Goal: Information Seeking & Learning: Learn about a topic

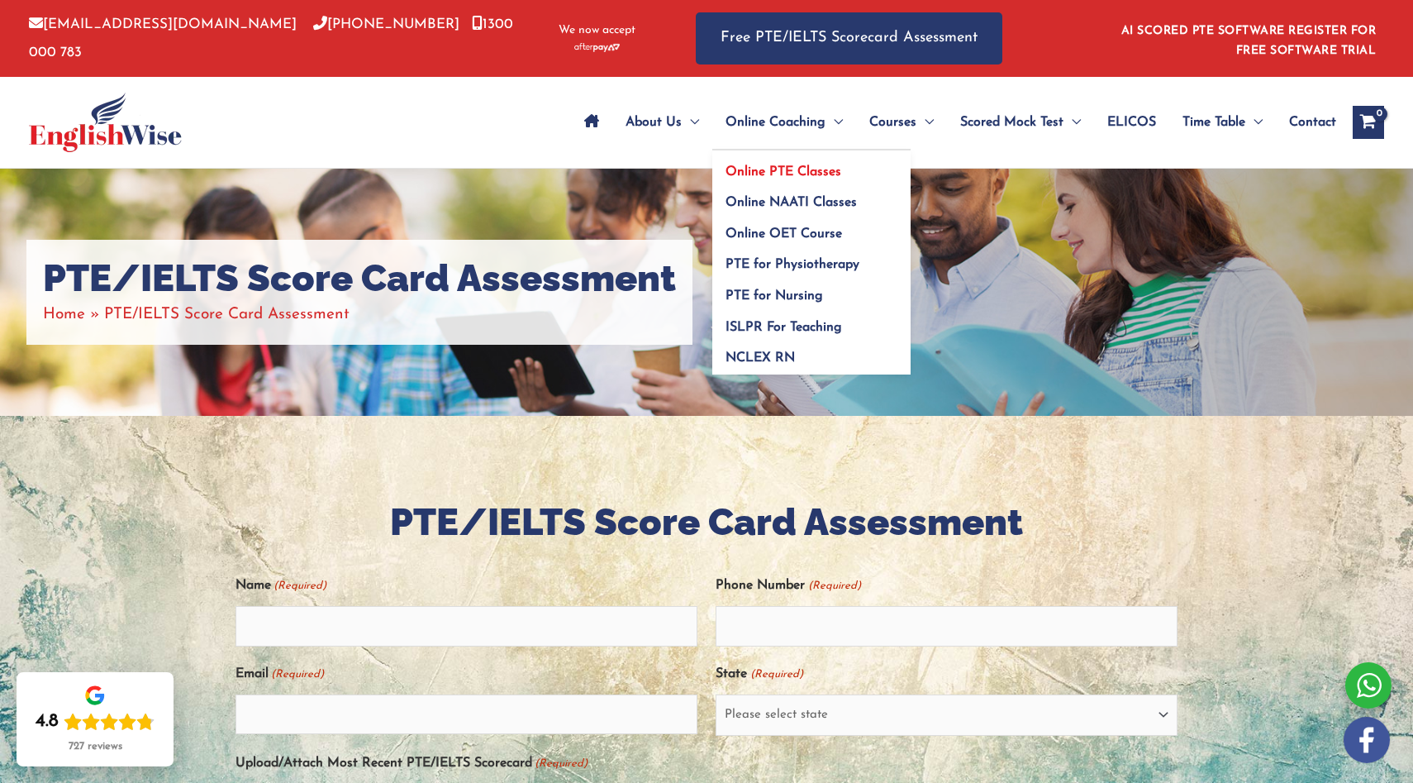
click at [766, 164] on link "Online PTE Classes" at bounding box center [811, 165] width 198 height 31
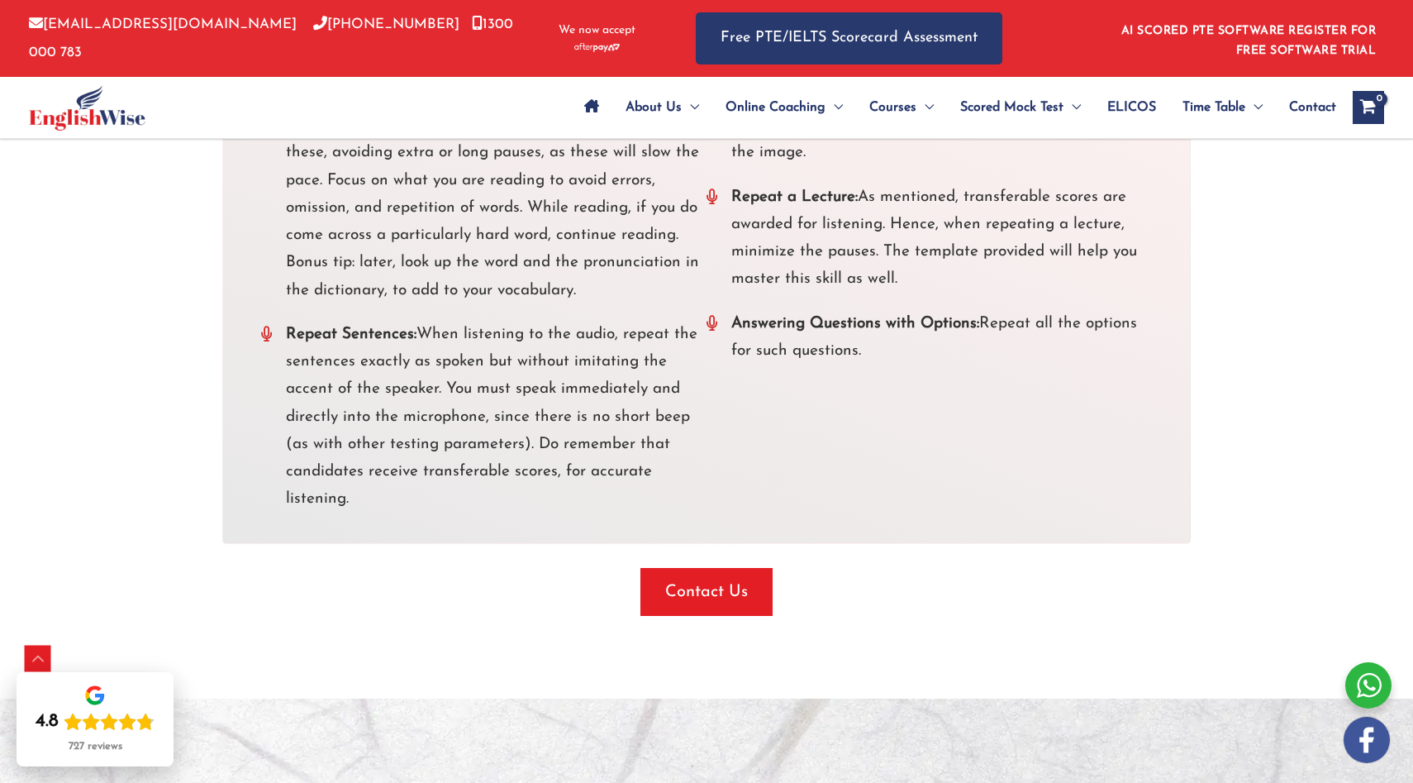
scroll to position [3532, 0]
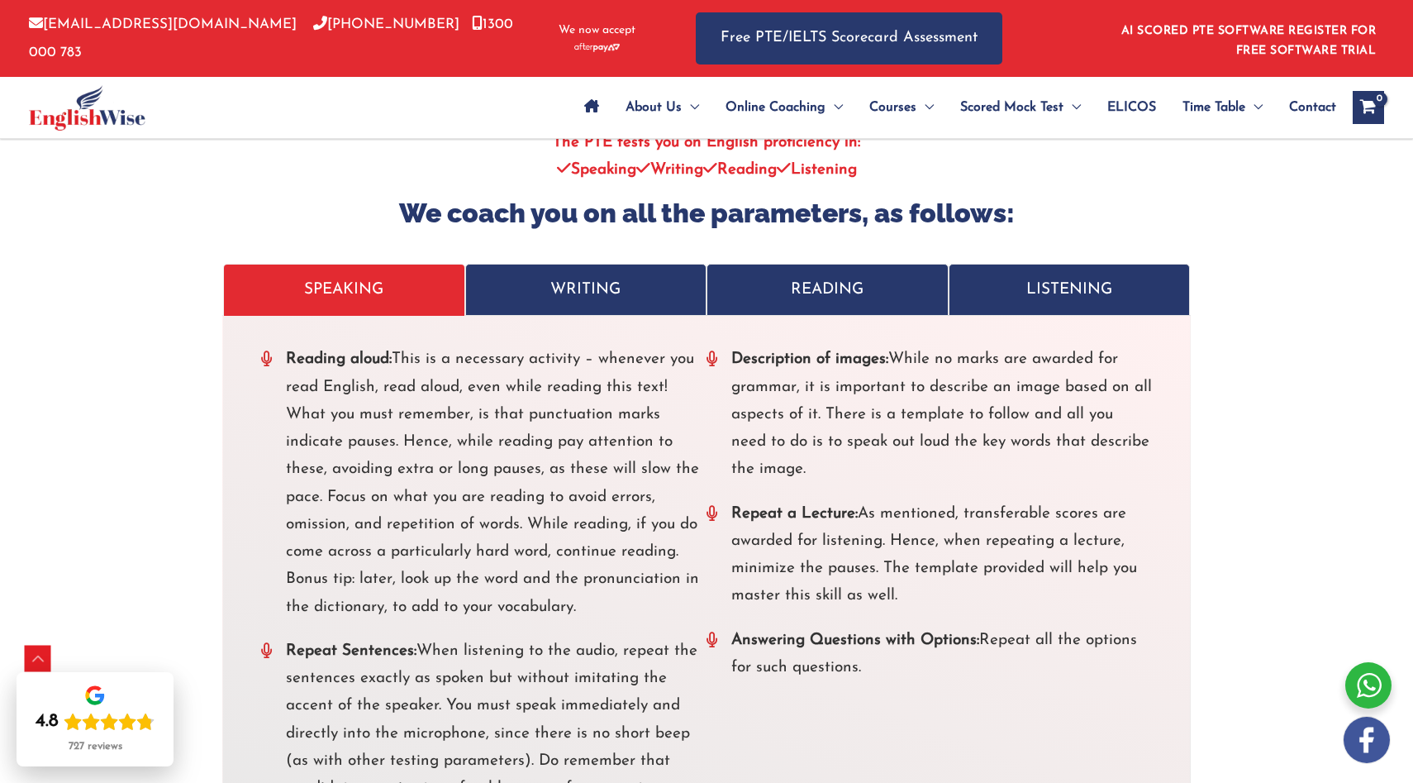
click at [643, 303] on p "WRITING" at bounding box center [586, 289] width 207 height 27
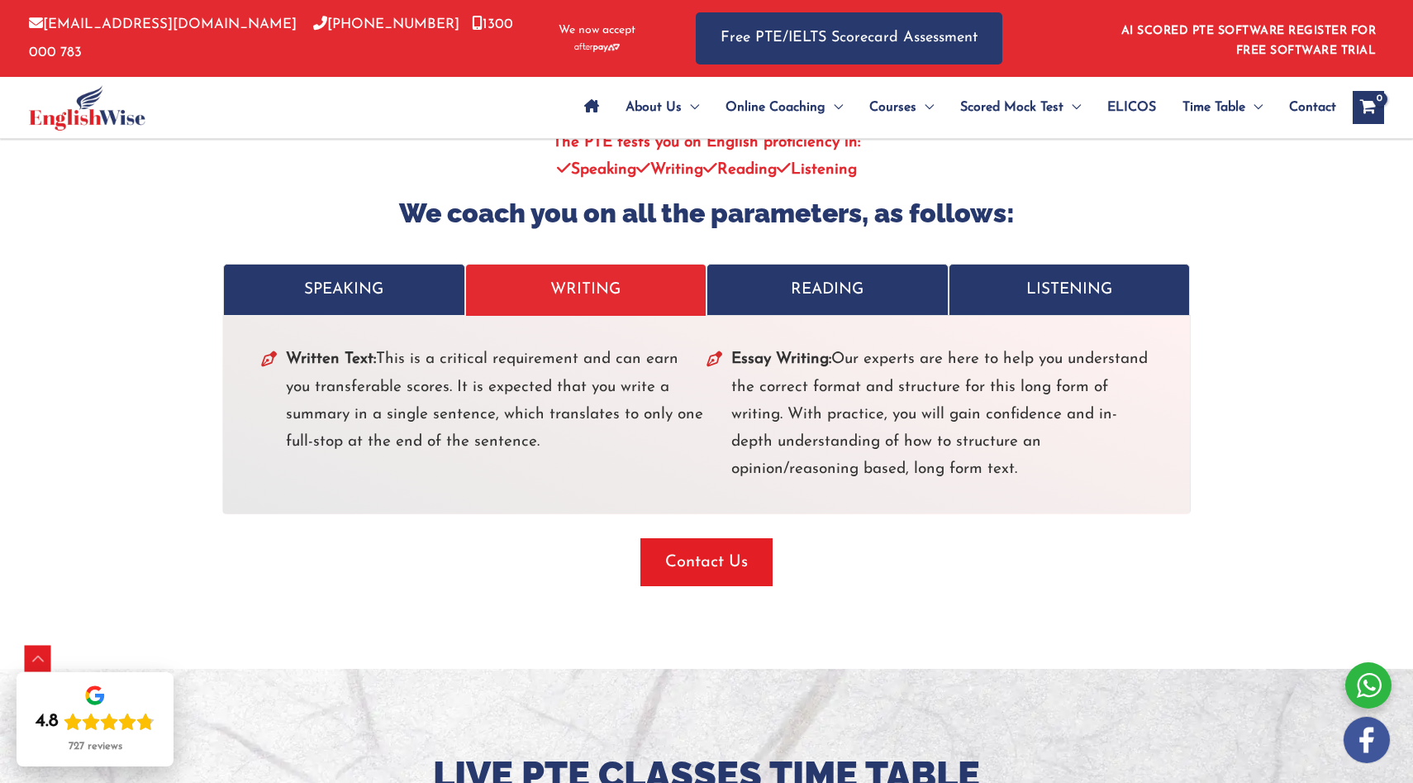
click at [863, 292] on p "READING" at bounding box center [827, 289] width 207 height 27
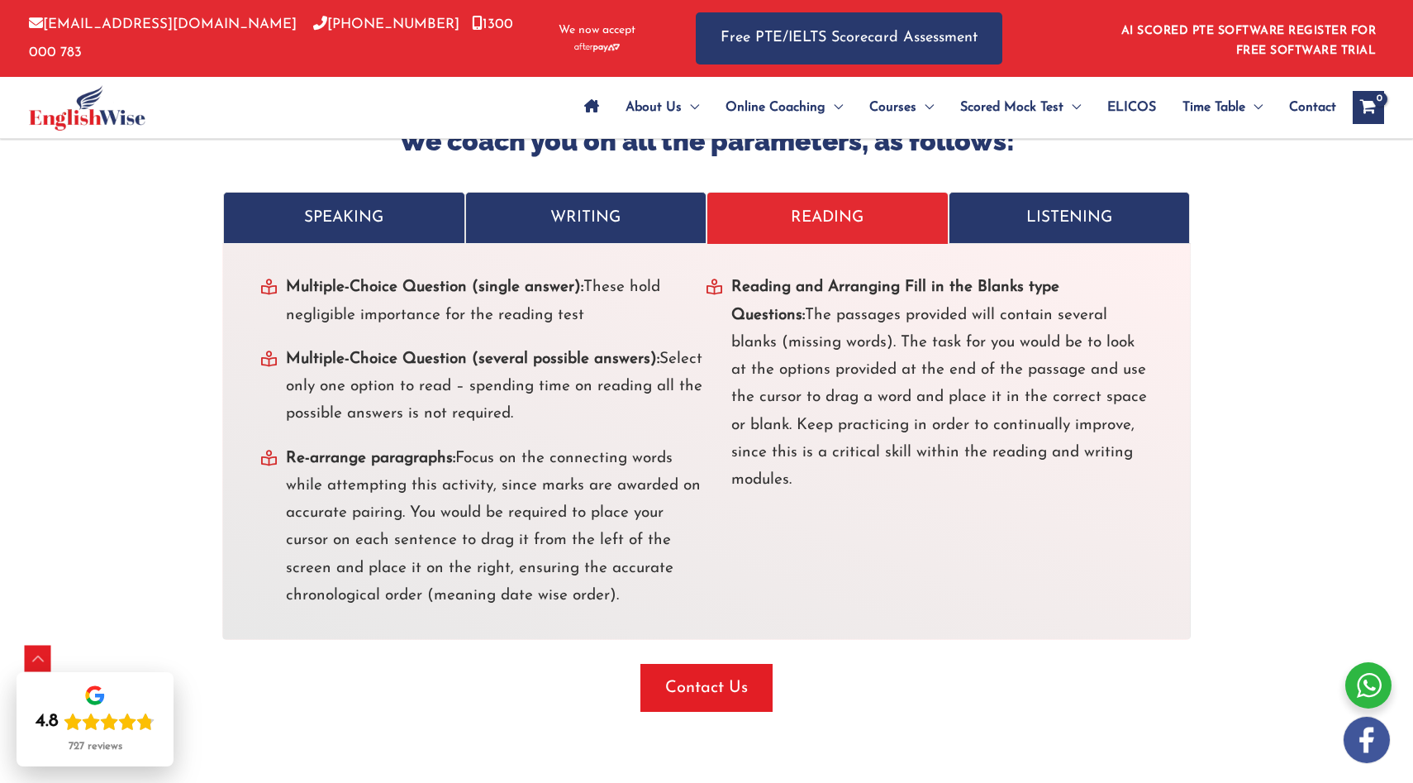
scroll to position [3596, 0]
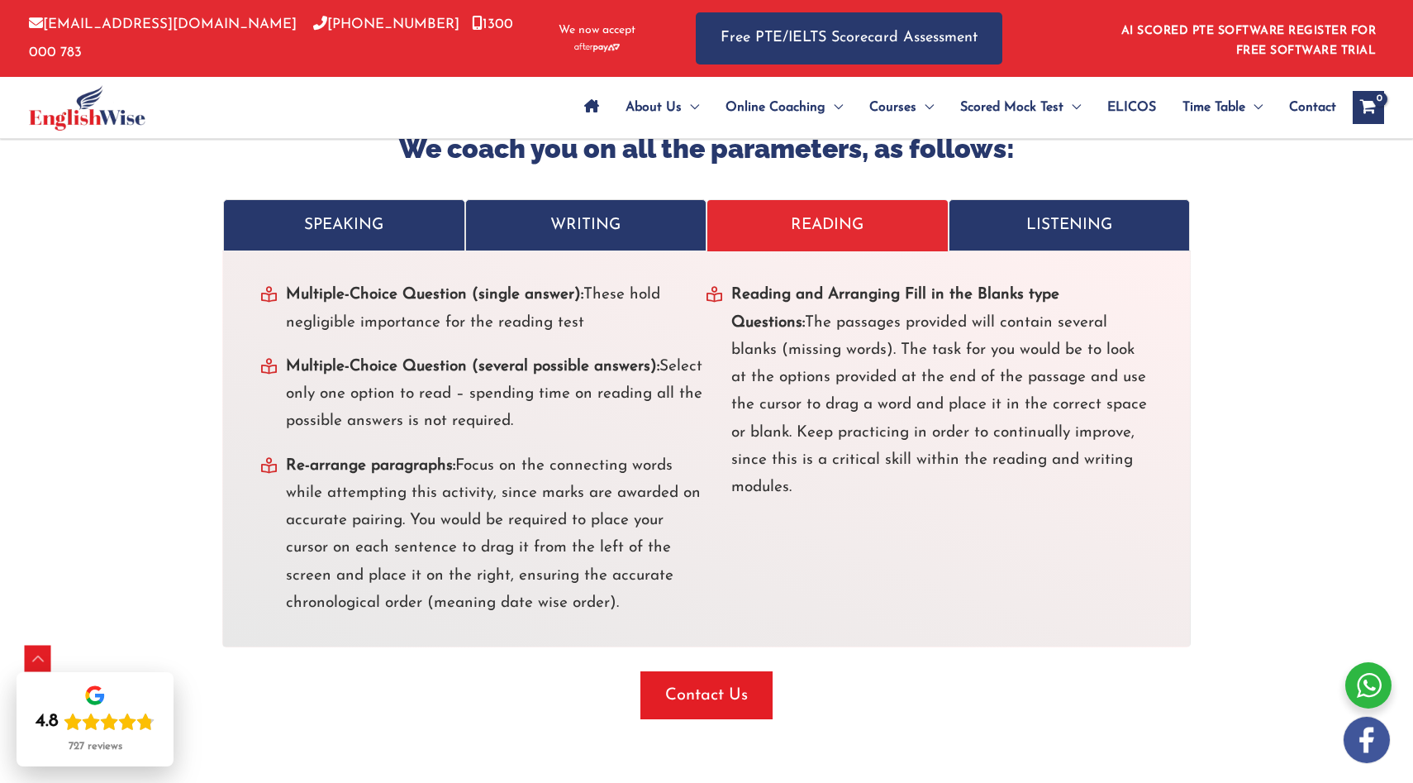
click at [1065, 249] on link "LISTENING" at bounding box center [1070, 225] width 242 height 52
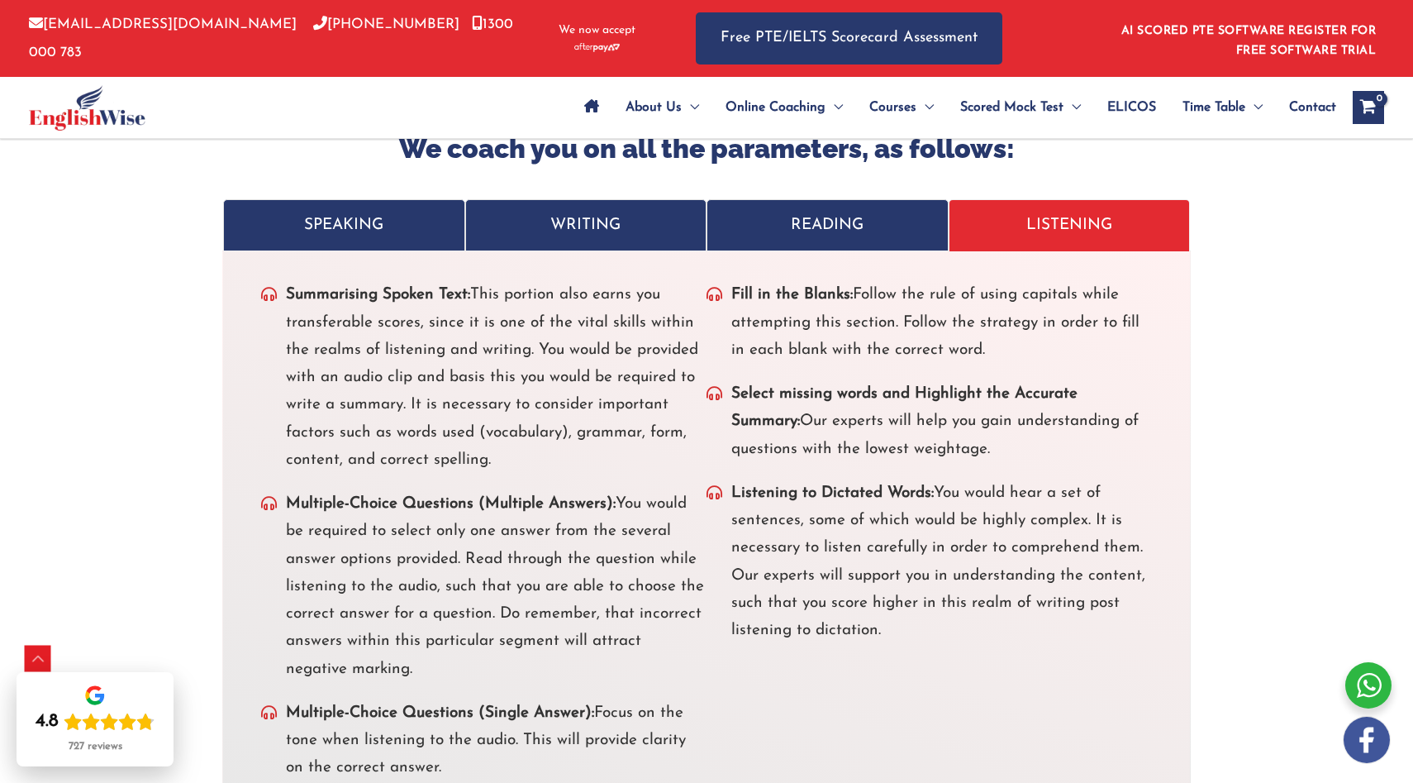
click at [367, 245] on link "SPEAKING" at bounding box center [344, 225] width 242 height 52
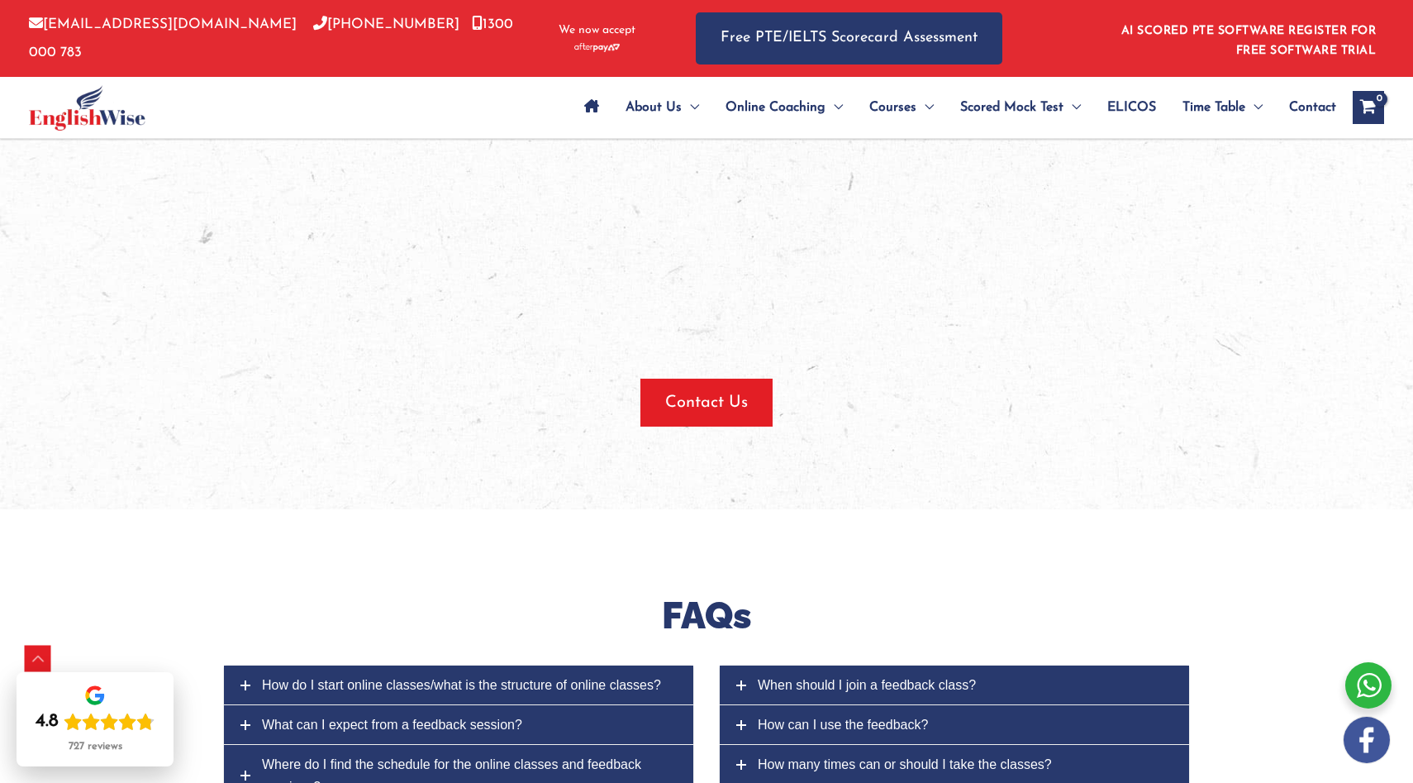
scroll to position [6146, 0]
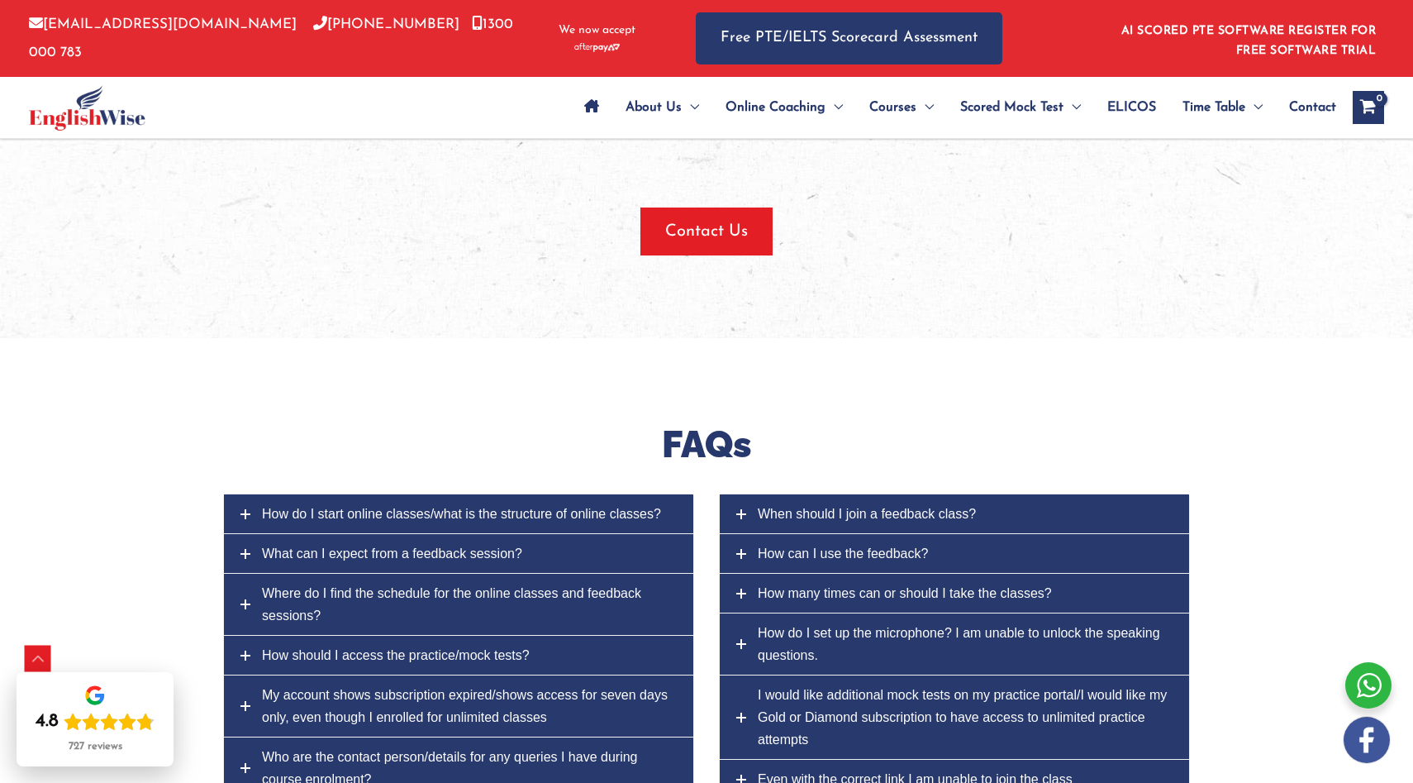
click at [512, 527] on link "How do I start online classes/what is the structure of online classes?" at bounding box center [458, 513] width 469 height 39
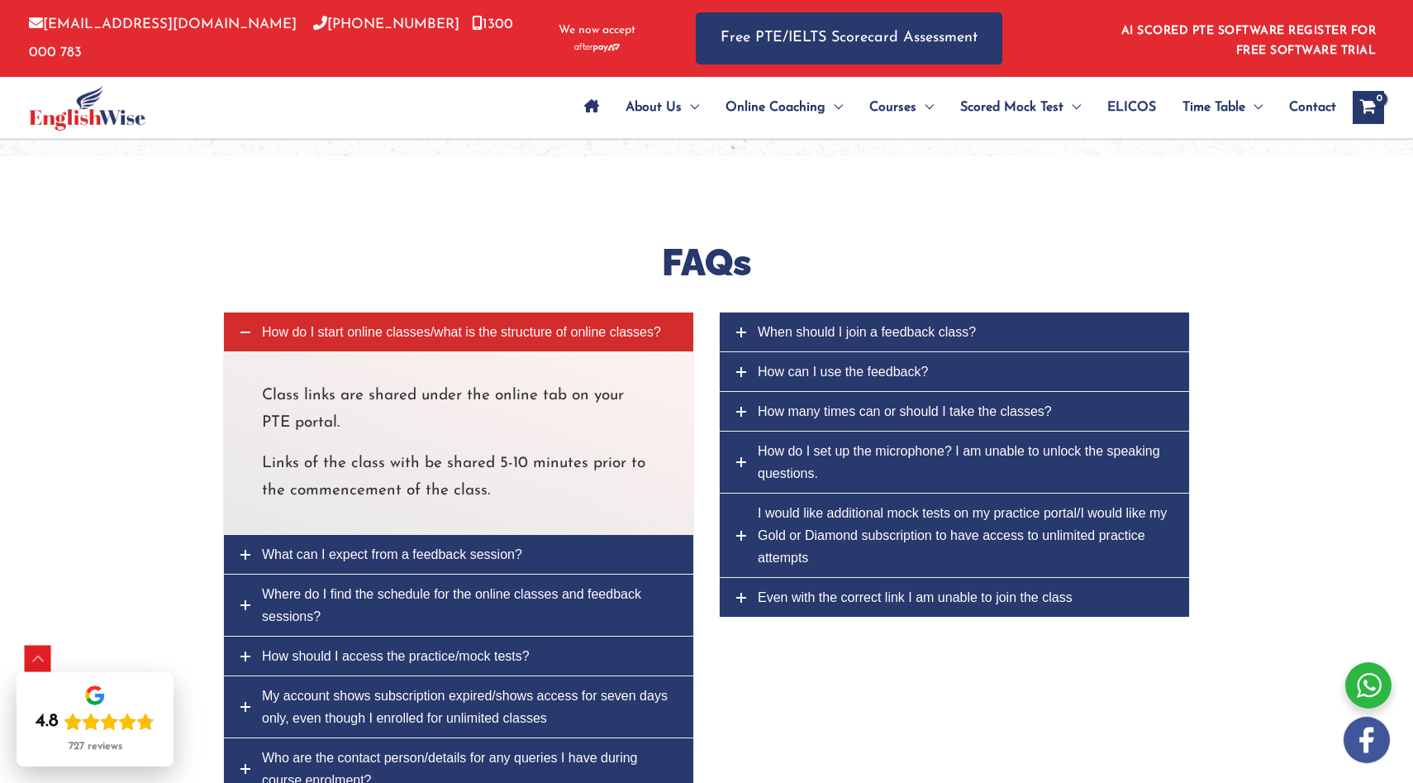
scroll to position [6332, 0]
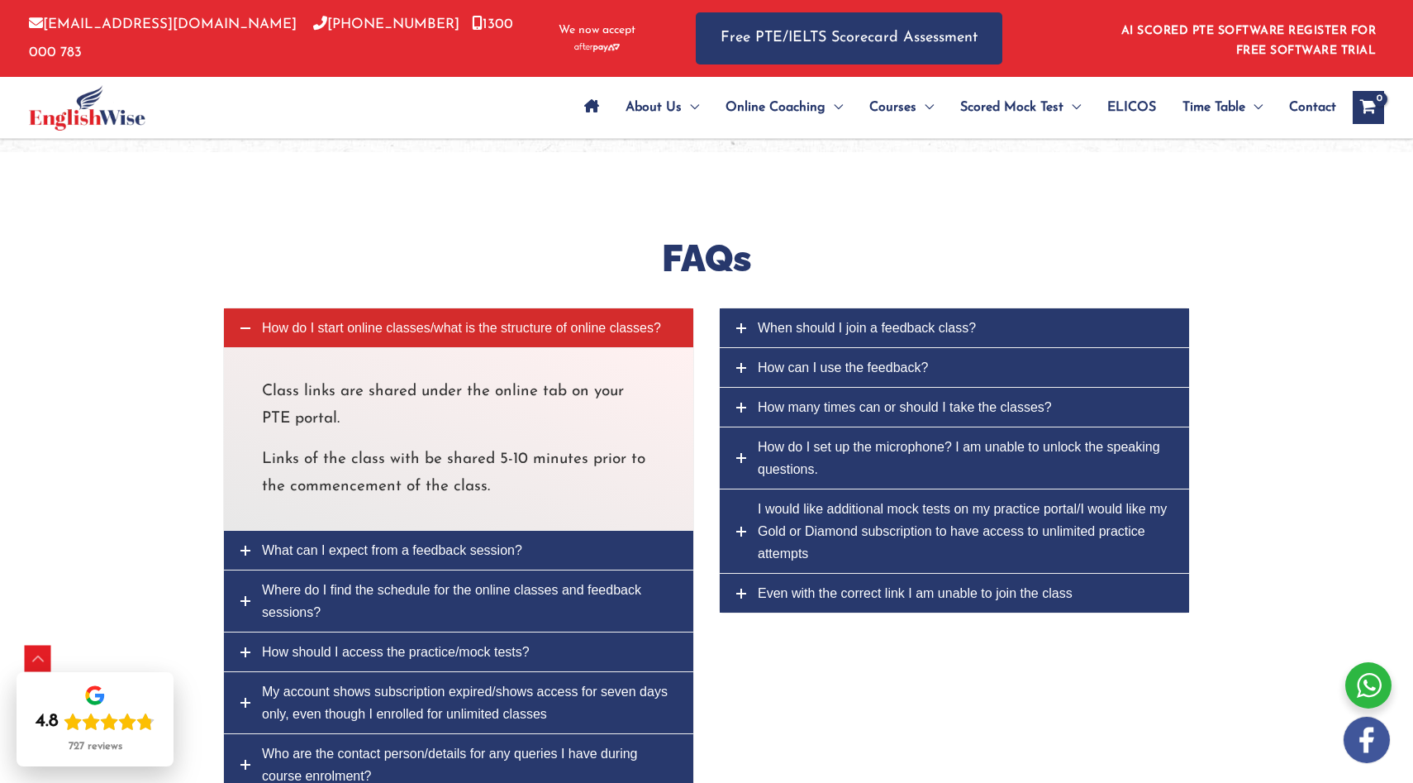
click at [458, 600] on span "Where do I find the schedule for the online classes and feedback sessions?" at bounding box center [451, 601] width 379 height 36
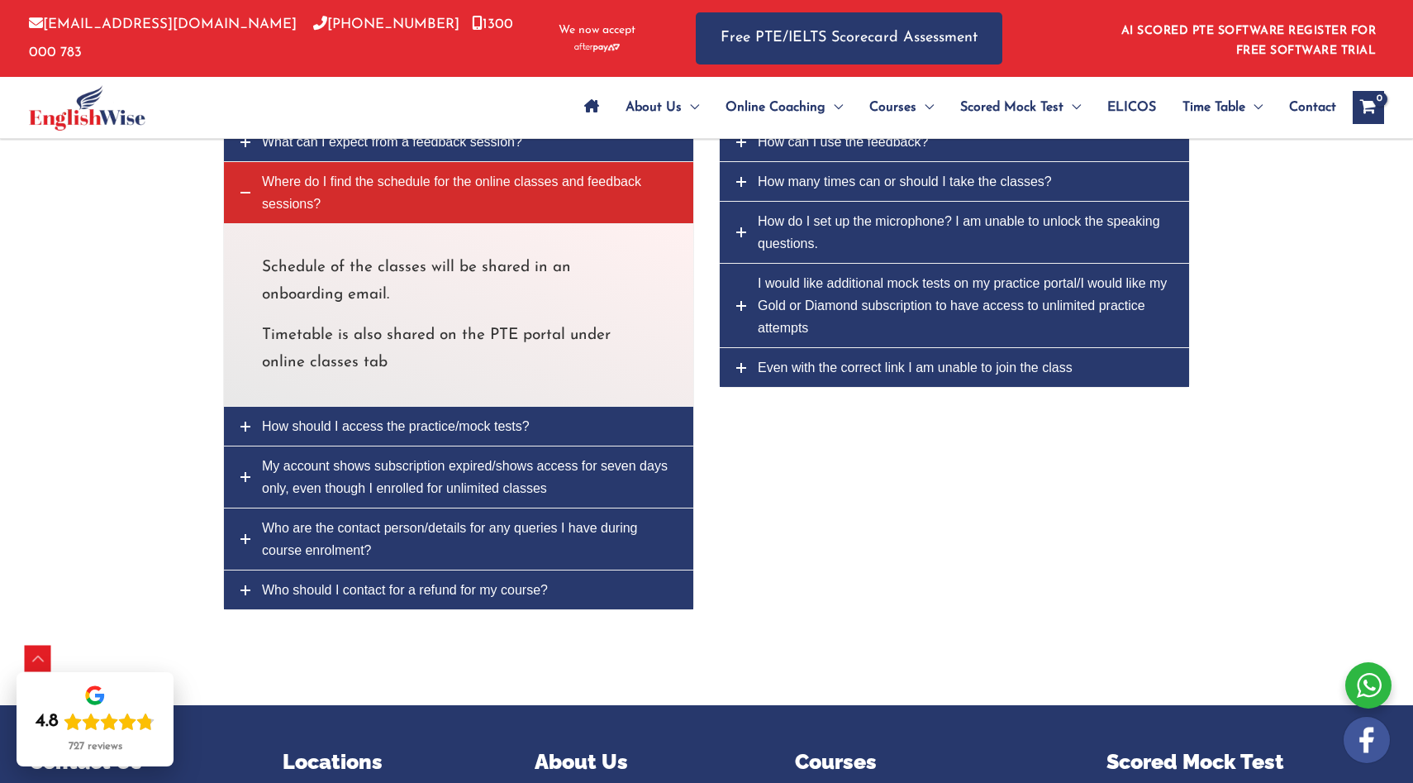
scroll to position [6572, 0]
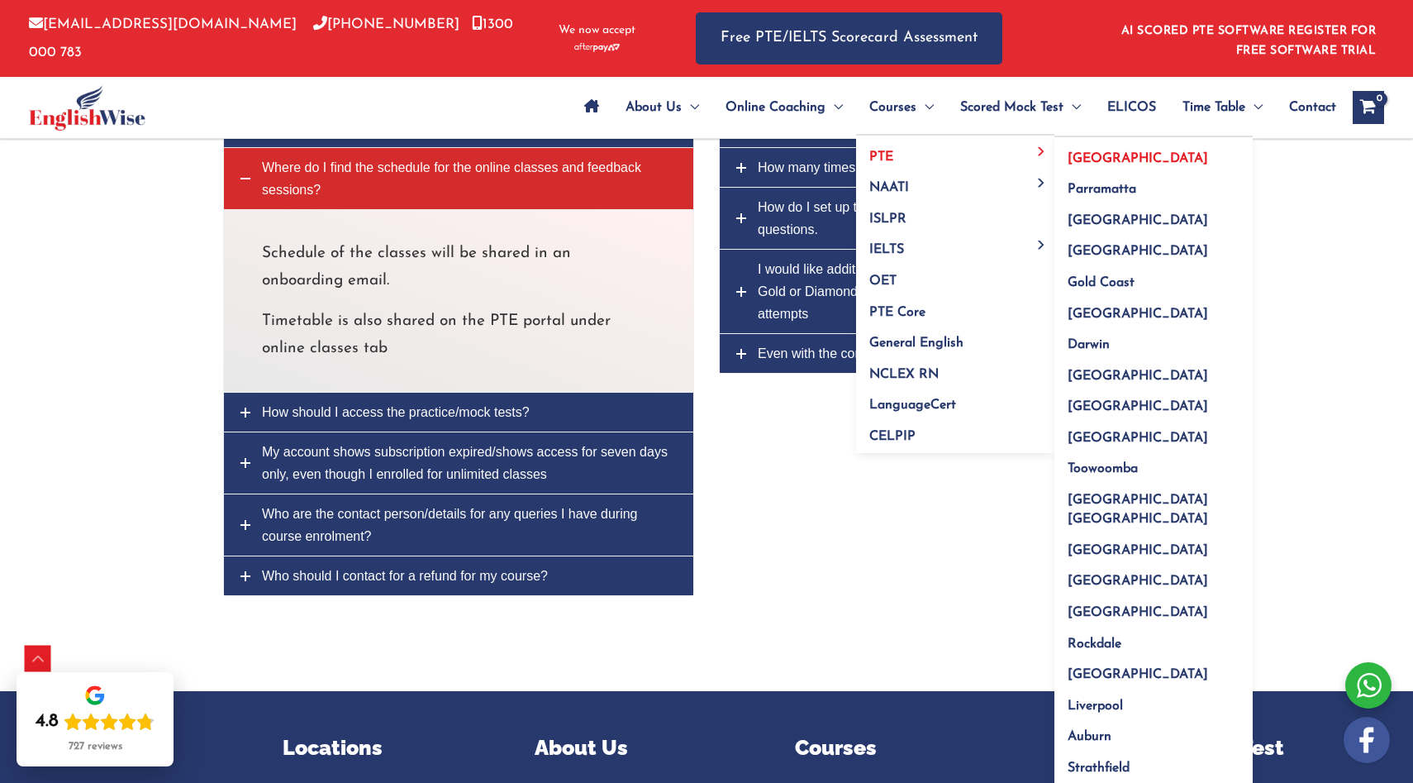
click at [1068, 161] on span "[GEOGRAPHIC_DATA]" at bounding box center [1138, 158] width 140 height 13
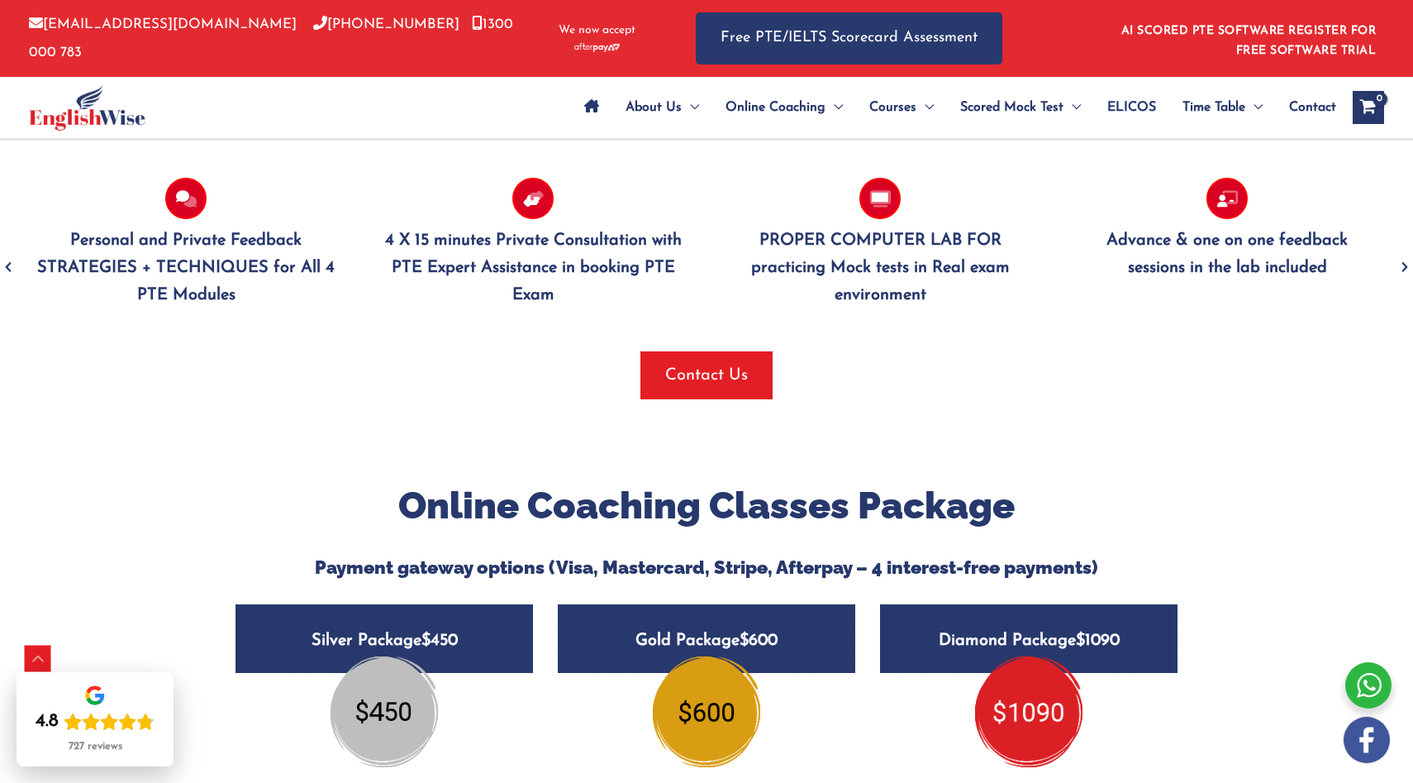
scroll to position [1738, 0]
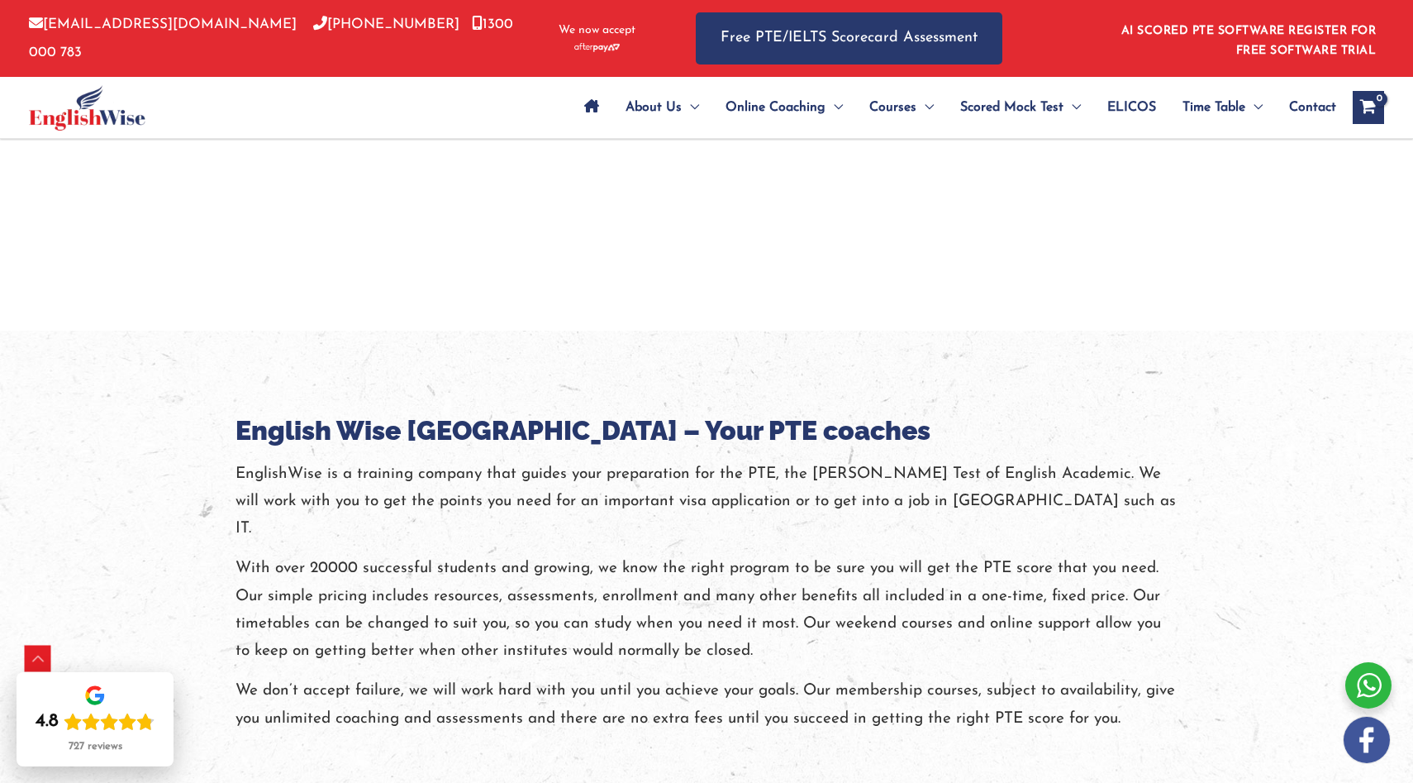
scroll to position [1671, 0]
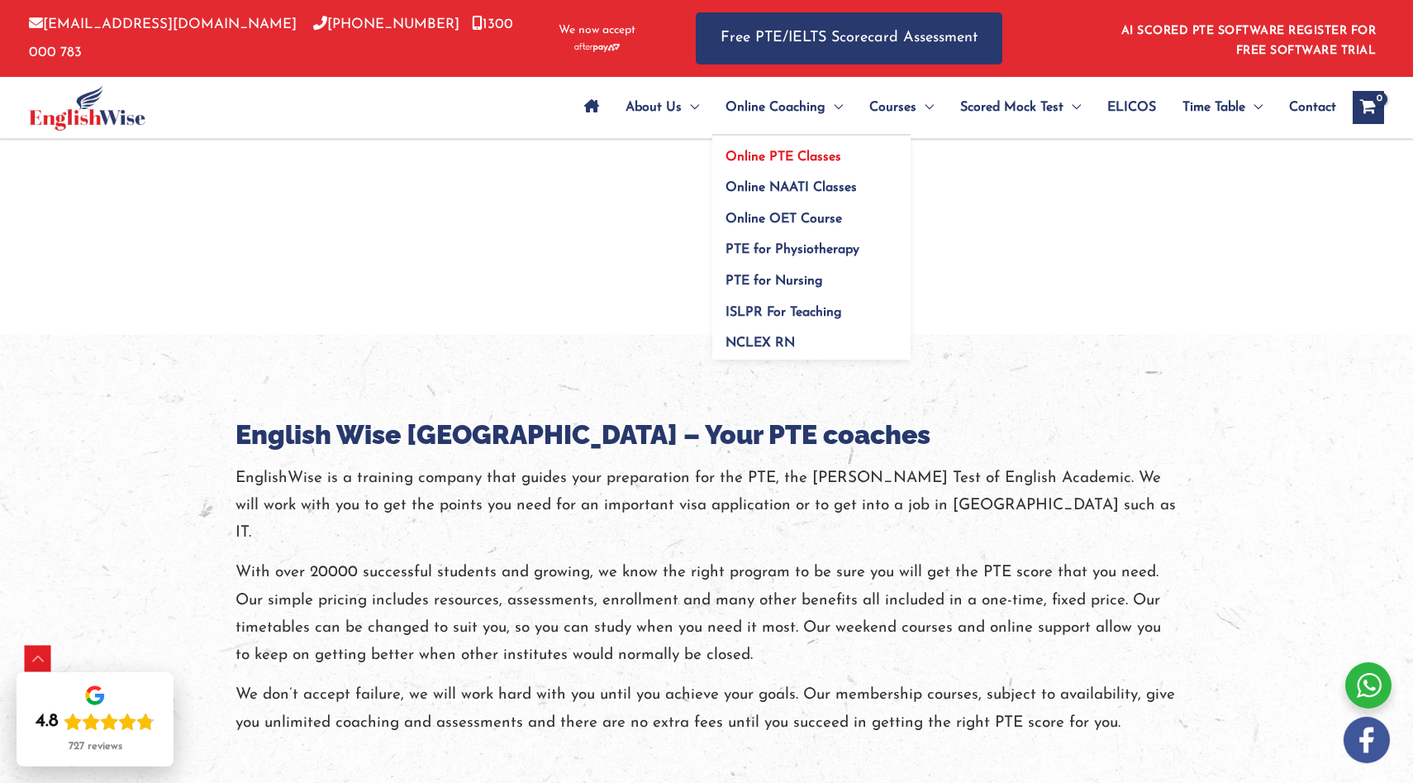
click at [735, 155] on span "Online PTE Classes" at bounding box center [784, 156] width 116 height 13
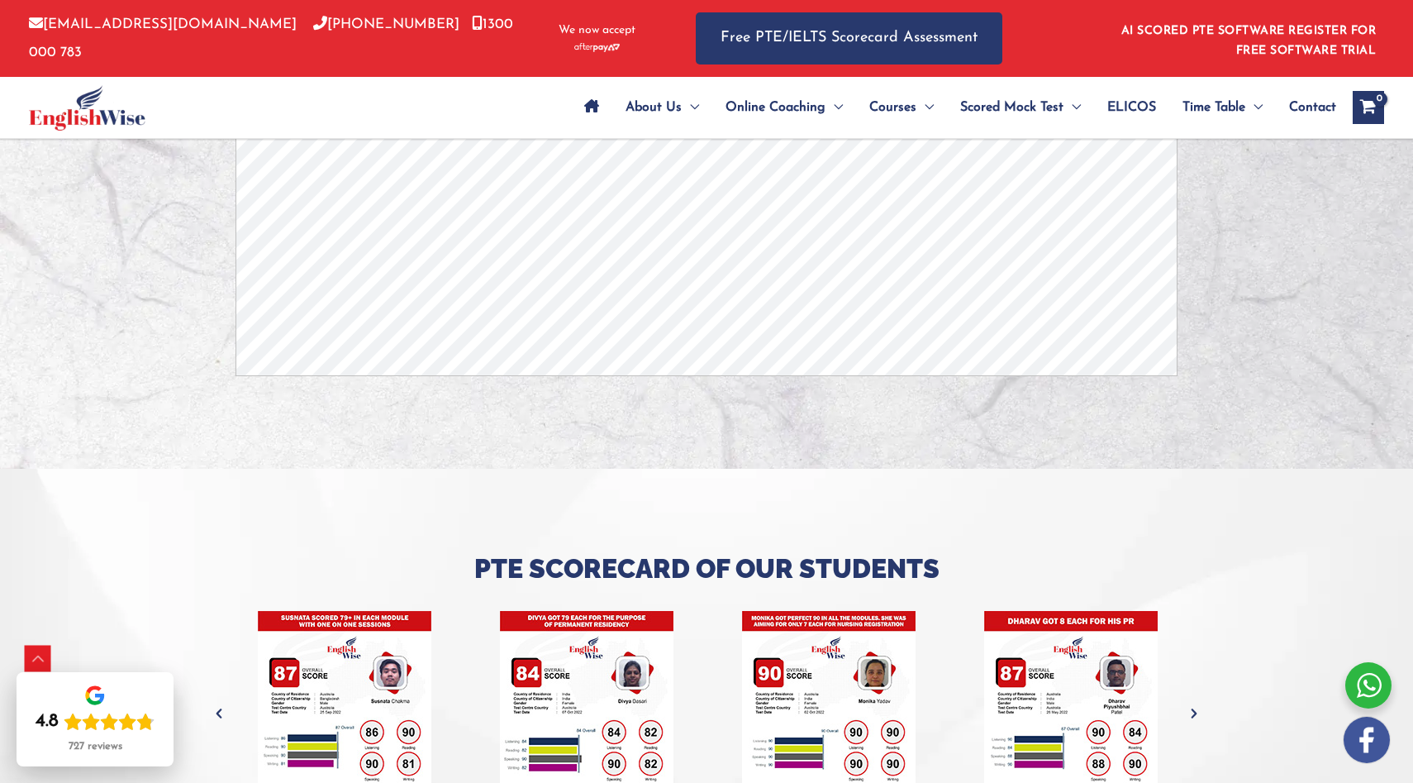
scroll to position [5208, 0]
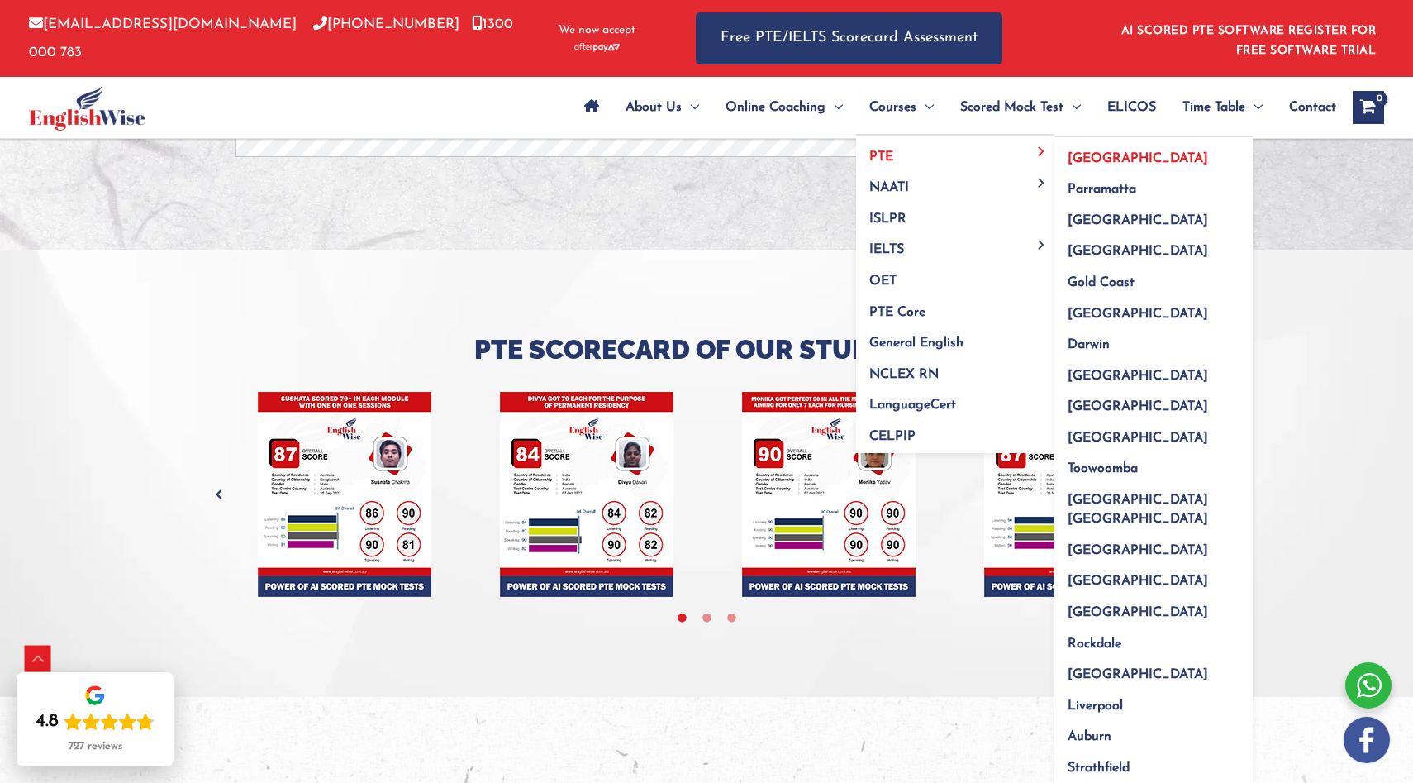
click at [1100, 163] on span "[GEOGRAPHIC_DATA]" at bounding box center [1138, 158] width 140 height 13
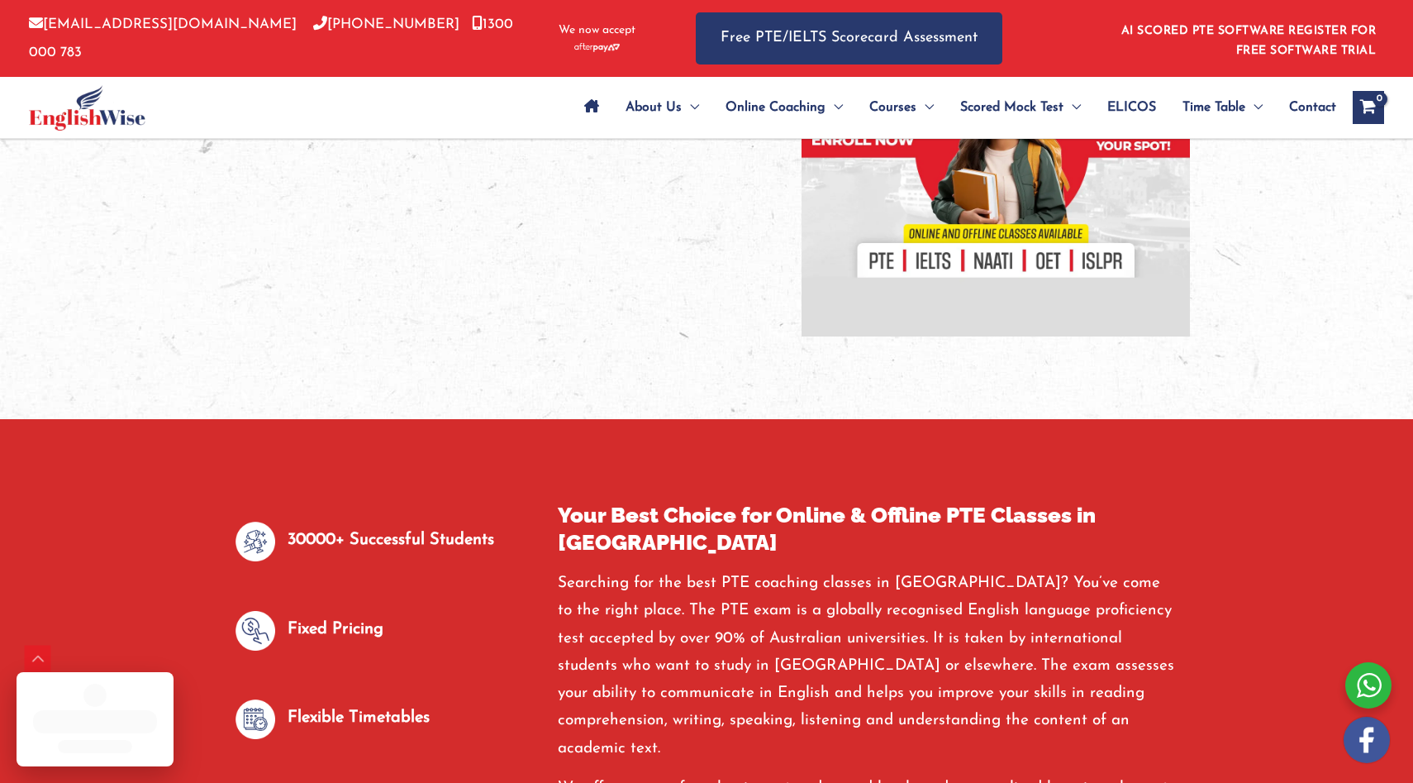
scroll to position [570, 0]
